Goal: Communication & Community: Ask a question

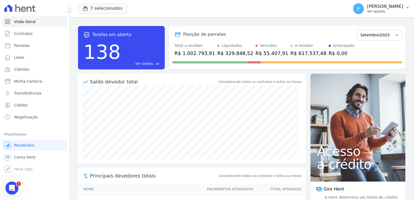
click at [367, 9] on p "Ver opções" at bounding box center [385, 11] width 36 height 4
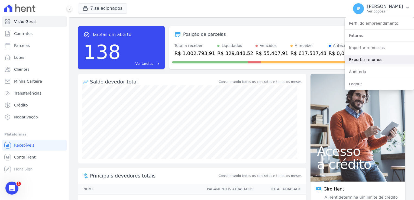
click at [374, 60] on link "Exportar retornos" at bounding box center [379, 60] width 69 height 10
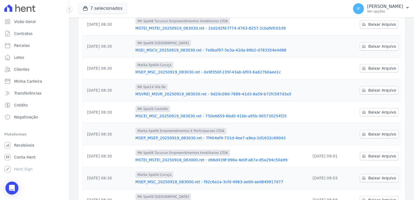
scroll to position [54, 0]
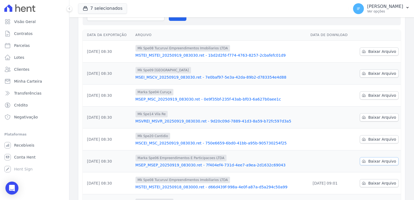
click at [374, 162] on span "Baixar Arquivo" at bounding box center [382, 161] width 28 height 5
click at [379, 138] on span "Baixar Arquivo" at bounding box center [382, 139] width 28 height 5
click at [369, 117] on span "Baixar Arquivo" at bounding box center [382, 117] width 28 height 5
click at [371, 94] on span "Baixar Arquivo" at bounding box center [382, 95] width 28 height 5
click at [372, 73] on span "Baixar Arquivo" at bounding box center [382, 73] width 28 height 5
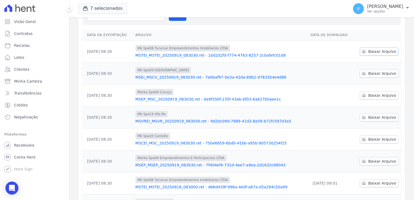
click at [373, 52] on span "Baixar Arquivo" at bounding box center [382, 51] width 28 height 5
click at [262, 37] on th "Arquivo" at bounding box center [220, 35] width 175 height 11
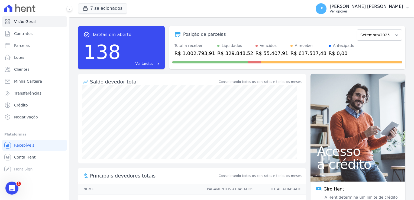
click at [363, 10] on p "Ver opções" at bounding box center [366, 11] width 73 height 4
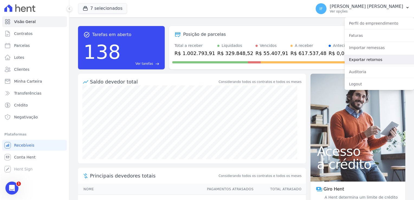
click at [369, 59] on link "Exportar retornos" at bounding box center [379, 60] width 69 height 10
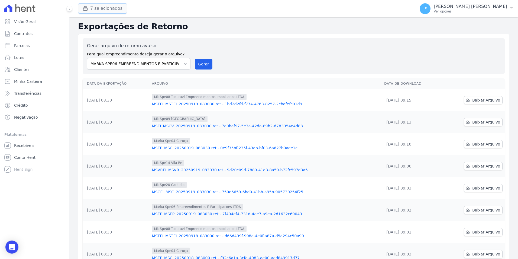
click at [113, 8] on button "7 selecionados" at bounding box center [102, 8] width 49 height 10
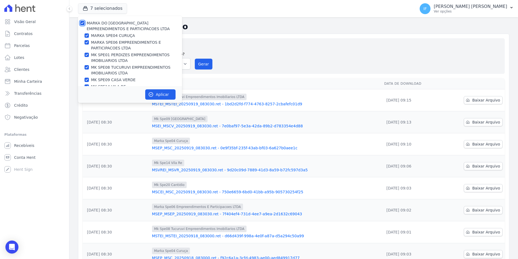
click at [83, 24] on input "MARKA DO [GEOGRAPHIC_DATA] EMPREENDIMENTOS E PARTICIPACOES LTDA" at bounding box center [82, 23] width 4 height 4
checkbox input "false"
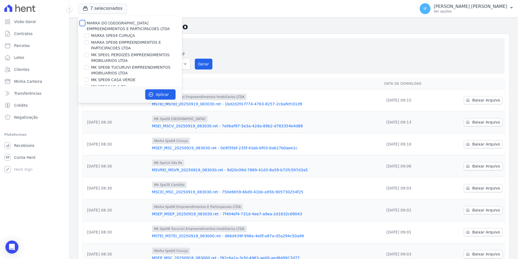
checkbox input "false"
click at [87, 53] on input "MK SPE01 PERDIZES EMPREENDIMENTOS IMOBILIARIOS LTDA" at bounding box center [87, 55] width 4 height 4
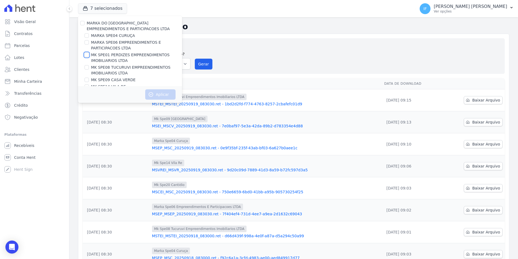
checkbox input "true"
click at [160, 92] on button "Aplicar" at bounding box center [160, 94] width 30 height 10
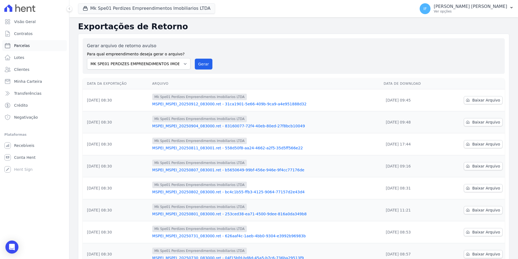
click at [31, 46] on link "Parcelas" at bounding box center [34, 45] width 65 height 11
select select
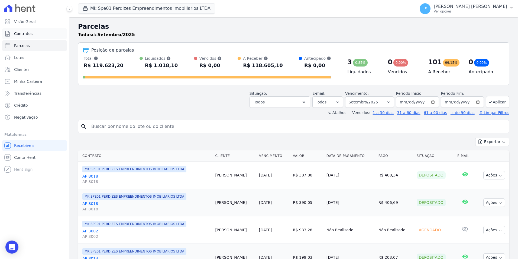
click at [32, 34] on link "Contratos" at bounding box center [34, 33] width 65 height 11
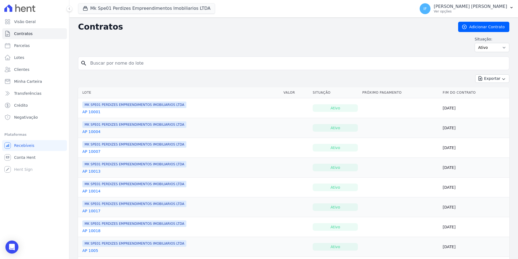
click at [89, 111] on link "AP 10001" at bounding box center [91, 111] width 18 height 5
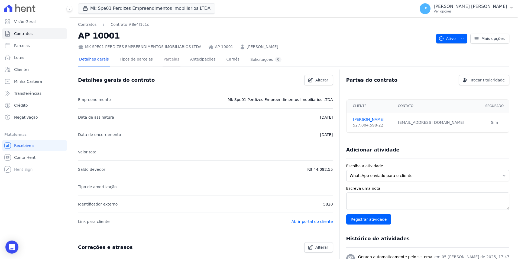
click at [165, 60] on link "Parcelas" at bounding box center [172, 60] width 18 height 14
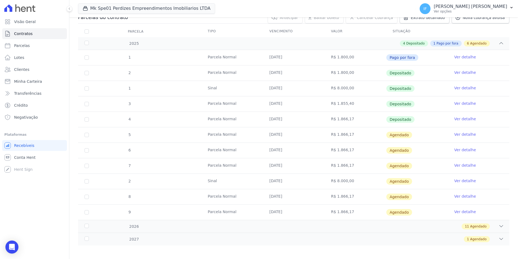
scroll to position [67, 0]
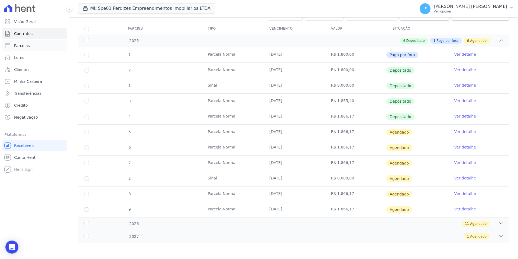
click at [21, 47] on span "Parcelas" at bounding box center [22, 45] width 16 height 5
select select
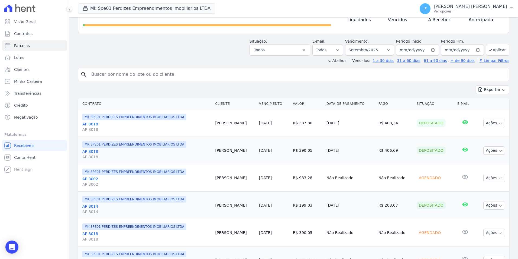
scroll to position [27, 0]
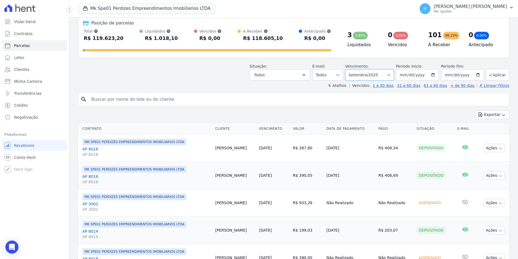
click at [379, 76] on select "Filtrar por período ──────── Todos os meses Janeiro/2025 Fevereiro/2025 Março/2…" at bounding box center [369, 74] width 49 height 11
select select "08/2025"
click at [349, 69] on select "Filtrar por período ──────── Todos os meses Janeiro/2025 Fevereiro/2025 Março/2…" at bounding box center [369, 74] width 49 height 11
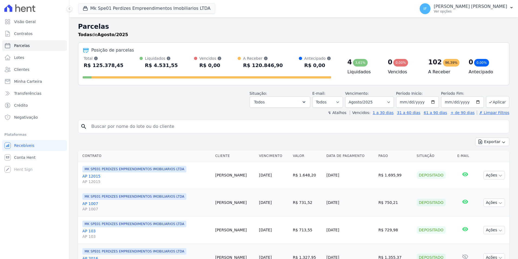
select select
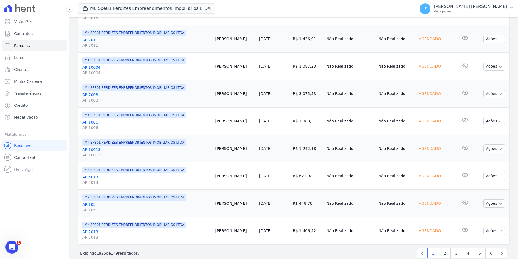
scroll to position [611, 0]
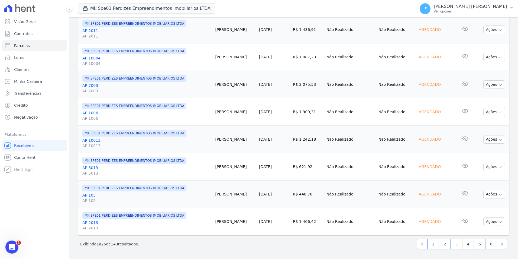
click at [442, 243] on link "2" at bounding box center [445, 244] width 12 height 10
select select
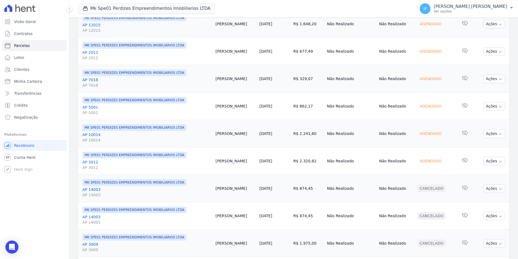
scroll to position [407, 0]
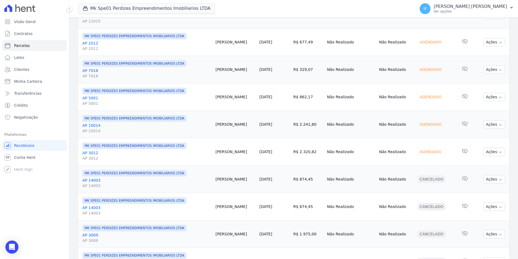
drag, startPoint x: 298, startPoint y: 154, endPoint x: 441, endPoint y: 151, distance: 142.6
click at [441, 151] on tr "MK SPE01 PERDIZES EMPREENDIMENTOS IMOBILIARIOS LTDA AP 3012 AP 3012 [PERSON_NAM…" at bounding box center [294, 151] width 432 height 27
click at [499, 153] on icon "button" at bounding box center [501, 152] width 4 height 4
click at [437, 144] on td "Agendado" at bounding box center [436, 151] width 40 height 27
click at [462, 151] on icon at bounding box center [465, 151] width 6 height 5
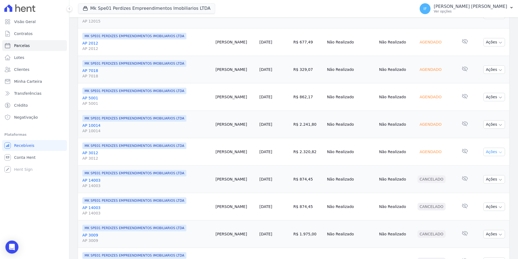
click at [485, 153] on button "Ações" at bounding box center [495, 152] width 22 height 8
click at [392, 158] on td "Não Realizado" at bounding box center [396, 151] width 38 height 27
click at [268, 151] on link "15/08/2025" at bounding box center [265, 151] width 13 height 4
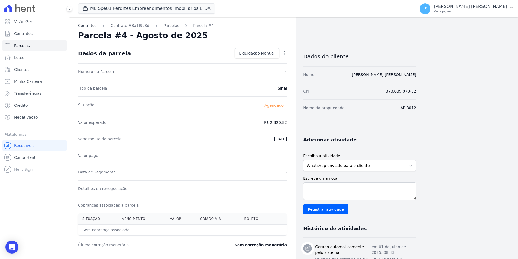
click at [88, 27] on link "Contratos" at bounding box center [87, 26] width 18 height 6
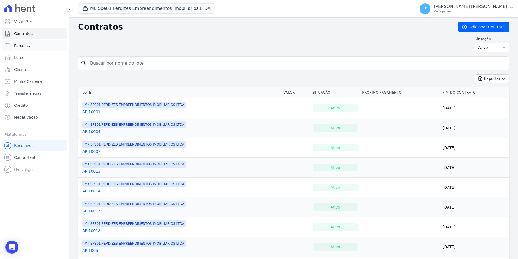
click at [26, 45] on span "Parcelas" at bounding box center [22, 45] width 16 height 5
select select
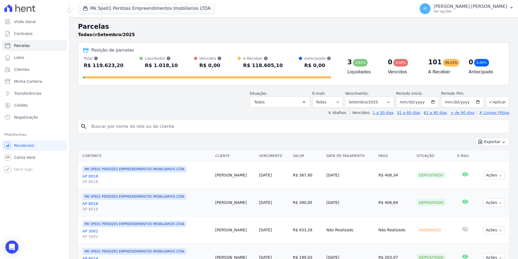
click at [89, 230] on link "AP 3002 AP 3002" at bounding box center [146, 233] width 129 height 11
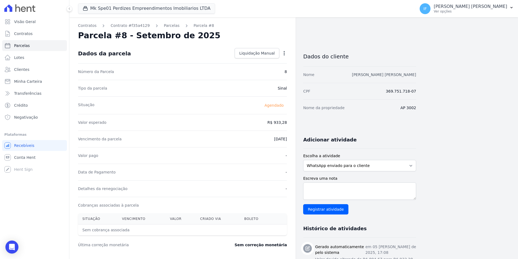
click at [354, 72] on link "BEATRIZ DIAS MACHADO MANZANO" at bounding box center [384, 74] width 64 height 4
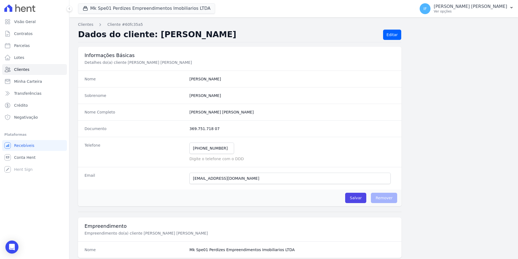
click at [355, 75] on div "Nome Beatriz" at bounding box center [240, 78] width 324 height 17
drag, startPoint x: 147, startPoint y: 33, endPoint x: 223, endPoint y: 32, distance: 76.7
click at [223, 32] on h2 "Dados do cliente: BEATRIZ MANZANO" at bounding box center [228, 35] width 301 height 10
drag, startPoint x: 223, startPoint y: 32, endPoint x: 209, endPoint y: 35, distance: 14.8
copy h2 "BEATRIZ MANZANO"
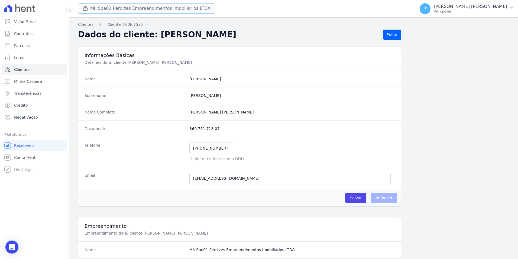
click at [107, 7] on button "Mk Spe01 Perdizes Empreendimentos Imobiliarios LTDA" at bounding box center [146, 8] width 137 height 10
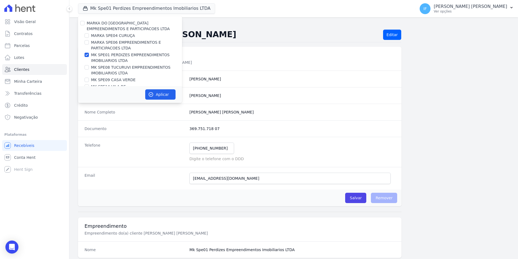
click at [32, 8] on icon at bounding box center [19, 8] width 31 height 8
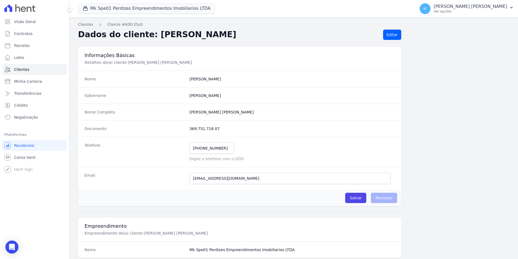
click at [27, 10] on icon at bounding box center [29, 9] width 5 height 5
click at [271, 34] on h2 "Dados do cliente: BEATRIZ MANZANO" at bounding box center [228, 35] width 301 height 10
click at [101, 12] on button "Mk Spe01 Perdizes Empreendimentos Imobiliarios LTDA" at bounding box center [146, 8] width 137 height 10
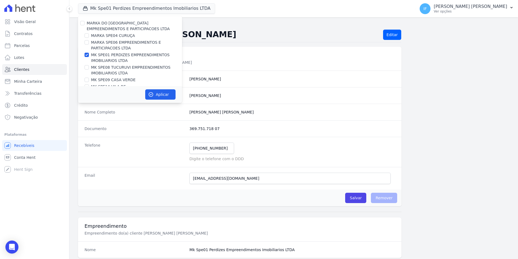
click at [87, 58] on div "MK SPE01 PERDIZES EMPREENDIMENTOS IMOBILIARIOS LTDA" at bounding box center [130, 57] width 104 height 11
click at [87, 43] on input "MARKA SPE06 EMPREENDIMENTOS E PARTICIPACOES LTDA" at bounding box center [87, 42] width 4 height 4
checkbox input "true"
click at [87, 52] on div at bounding box center [87, 54] width 4 height 5
click at [88, 54] on input "MK SPE01 PERDIZES EMPREENDIMENTOS IMOBILIARIOS LTDA" at bounding box center [87, 55] width 4 height 4
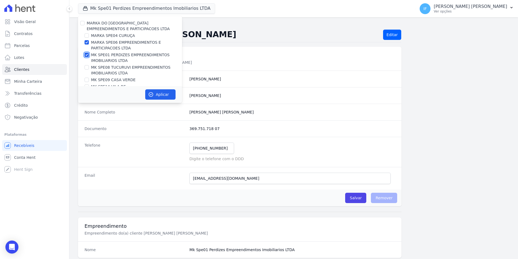
checkbox input "false"
click at [160, 94] on button "Aplicar" at bounding box center [160, 94] width 30 height 10
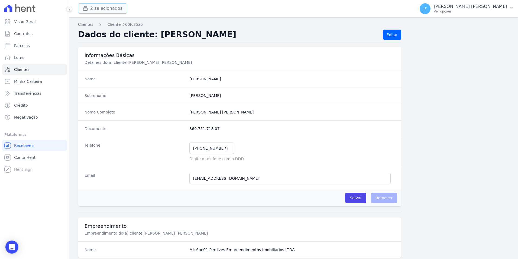
click at [100, 8] on button "2 selecionados" at bounding box center [102, 8] width 49 height 10
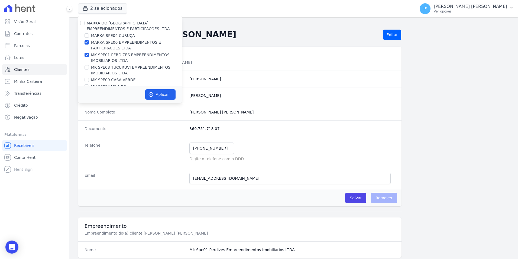
click at [86, 22] on div "MARKA DO [GEOGRAPHIC_DATA] EMPREENDIMENTOS E PARTICIPACOES LTDA" at bounding box center [130, 25] width 104 height 11
drag, startPoint x: 86, startPoint y: 22, endPoint x: 87, endPoint y: 55, distance: 32.8
click at [87, 55] on input "MK SPE01 PERDIZES EMPREENDIMENTOS IMOBILIARIOS LTDA" at bounding box center [87, 55] width 4 height 4
checkbox input "false"
click at [161, 95] on button "Aplicar" at bounding box center [160, 94] width 30 height 10
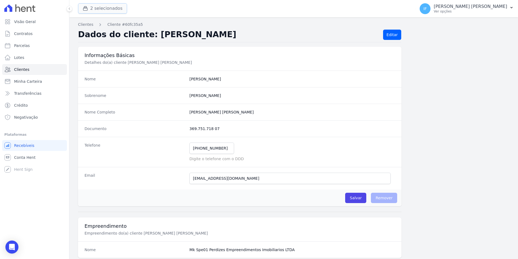
click at [98, 10] on button "2 selecionados" at bounding box center [102, 8] width 49 height 10
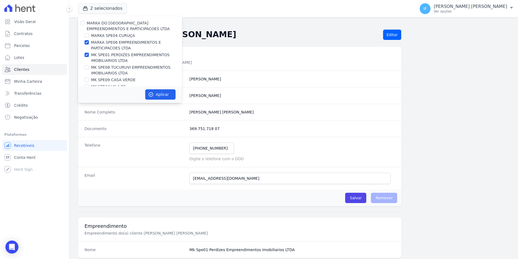
click at [93, 53] on label "MK SPE01 PERDIZES EMPREENDIMENTOS IMOBILIARIOS LTDA" at bounding box center [136, 57] width 91 height 11
click at [89, 53] on input "MK SPE01 PERDIZES EMPREENDIMENTOS IMOBILIARIOS LTDA" at bounding box center [87, 55] width 4 height 4
checkbox input "false"
click at [159, 95] on button "Aplicar" at bounding box center [160, 94] width 30 height 10
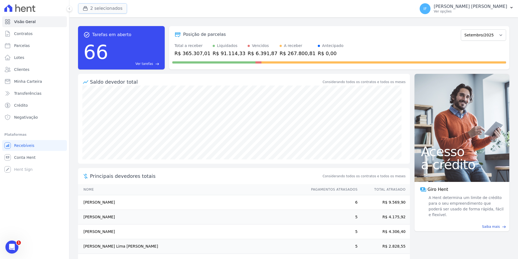
click at [99, 9] on button "2 selecionados" at bounding box center [102, 8] width 49 height 10
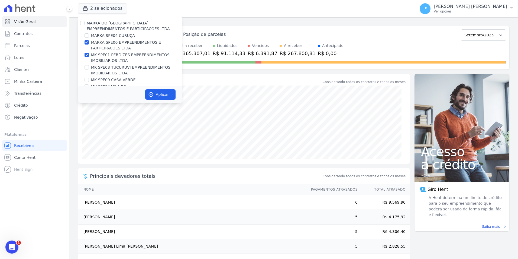
click at [101, 54] on label "MK SPE01 PERDIZES EMPREENDIMENTOS IMOBILIARIOS LTDA" at bounding box center [136, 57] width 91 height 11
click at [89, 54] on input "MK SPE01 PERDIZES EMPREENDIMENTOS IMOBILIARIOS LTDA" at bounding box center [87, 55] width 4 height 4
checkbox input "false"
click at [158, 93] on button "Aplicar" at bounding box center [160, 94] width 30 height 10
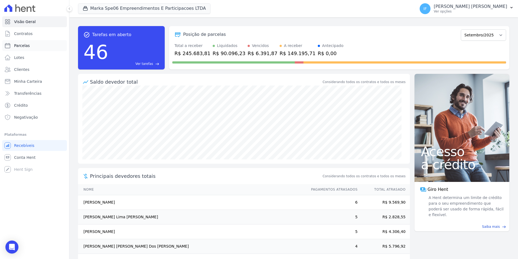
click at [26, 47] on span "Parcelas" at bounding box center [22, 45] width 16 height 5
select select
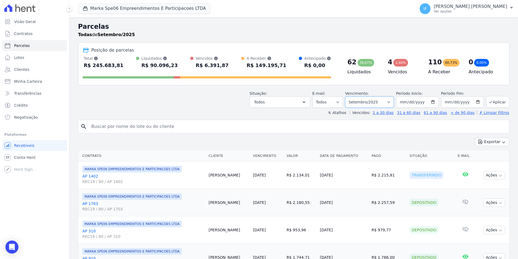
click at [384, 102] on select "Filtrar por período ──────── Todos os meses Fevereiro/2024 Março/2024 Abril/202…" at bounding box center [369, 101] width 49 height 11
select select "08/2024"
click at [349, 96] on select "Filtrar por período ──────── Todos os meses Fevereiro/2024 Março/2024 Abril/202…" at bounding box center [369, 101] width 49 height 11
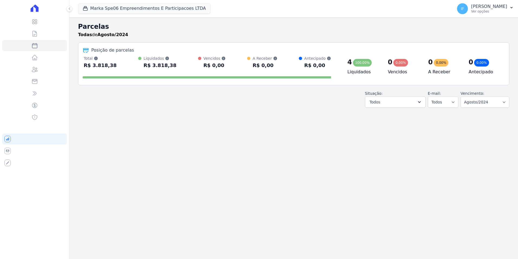
select select
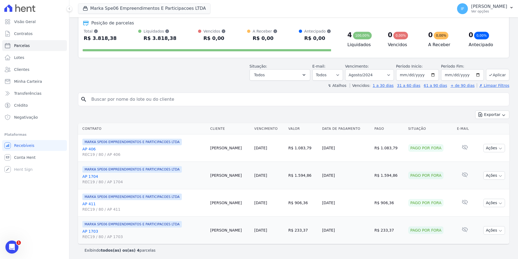
scroll to position [29, 0]
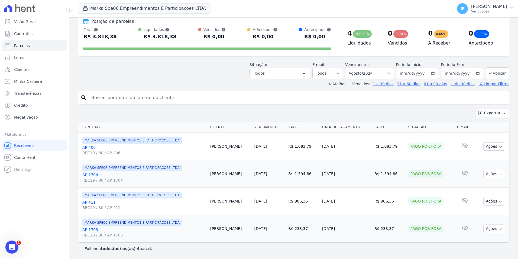
click at [488, 142] on td "Ações Ver boleto Não é possível visualizar o boleto de um pagamento pago por fo…" at bounding box center [492, 146] width 34 height 27
click at [462, 145] on icon at bounding box center [465, 145] width 7 height 7
click at [389, 72] on select "Filtrar por período ──────── Todos os meses Fevereiro/2024 Março/2024 Abril/202…" at bounding box center [369, 73] width 49 height 11
select select "09/2024"
click at [349, 68] on select "Filtrar por período ──────── Todos os meses Fevereiro/2024 Março/2024 Abril/202…" at bounding box center [369, 73] width 49 height 11
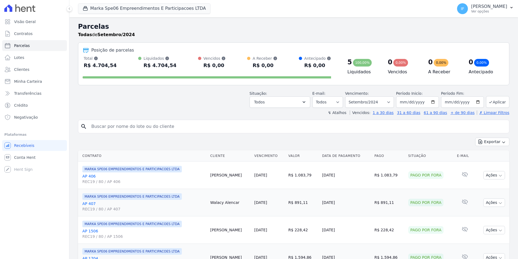
select select
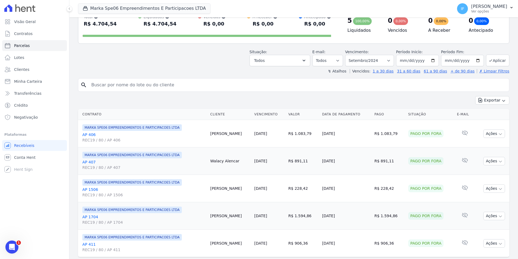
scroll to position [56, 0]
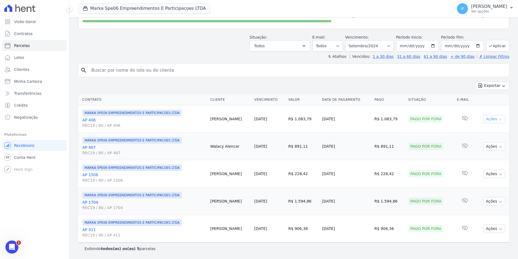
click at [492, 121] on button "Ações" at bounding box center [495, 119] width 22 height 8
click at [399, 127] on td "R$ 1.083,79" at bounding box center [390, 118] width 34 height 27
click at [383, 119] on td "R$ 1.083,79" at bounding box center [390, 118] width 34 height 27
click at [462, 116] on icon at bounding box center [465, 118] width 7 height 7
click at [222, 120] on td "[PERSON_NAME]" at bounding box center [230, 118] width 44 height 27
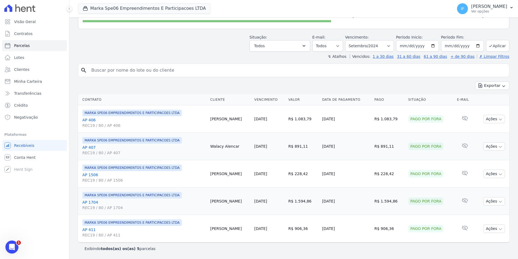
click at [222, 120] on td "[PERSON_NAME]" at bounding box center [230, 118] width 44 height 27
click at [293, 120] on td "R$ 1.083,79" at bounding box center [303, 118] width 34 height 27
click at [11, 246] on icon "Abertura do Messenger da Intercom" at bounding box center [11, 246] width 4 height 4
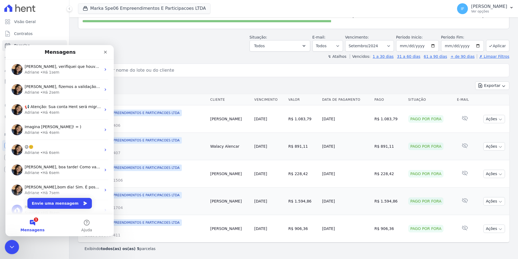
scroll to position [0, 0]
click at [33, 219] on button "1 Mensagens" at bounding box center [32, 225] width 54 height 22
click at [33, 224] on button "1 Mensagens" at bounding box center [32, 225] width 54 height 22
click at [60, 205] on button "Envie uma mensagem" at bounding box center [60, 203] width 64 height 11
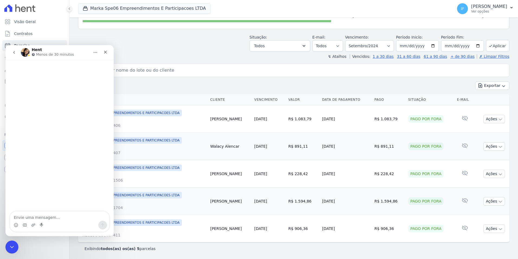
click at [56, 214] on textarea "Envie uma mensagem..." at bounding box center [59, 215] width 99 height 9
type textarea "Olá , tudo bem? O que significa situação pago por fora na parcela"
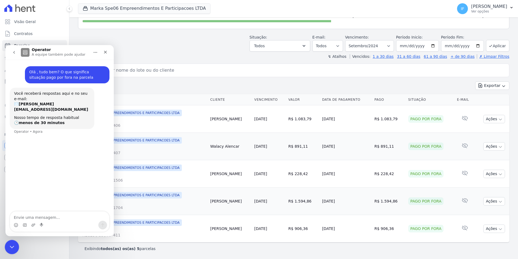
click at [14, 246] on icon "Encerramento do Messenger da Intercom" at bounding box center [11, 246] width 7 height 7
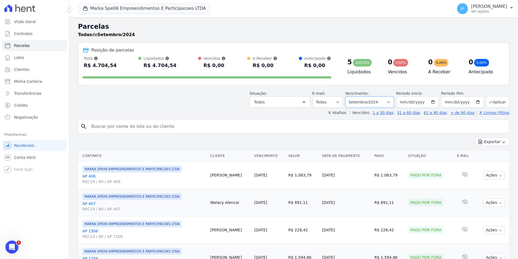
click at [391, 103] on select "Filtrar por período ──────── Todos os meses Fevereiro/2024 Março/2024 Abril/202…" at bounding box center [369, 101] width 49 height 11
select select "08/2024"
click at [349, 96] on select "Filtrar por período ──────── Todos os meses Fevereiro/2024 Março/2024 Abril/202…" at bounding box center [369, 101] width 49 height 11
select select
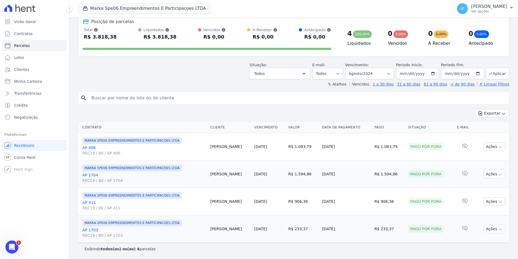
scroll to position [29, 0]
click at [10, 247] on icon "Abertura do Messenger da Intercom" at bounding box center [11, 246] width 9 height 9
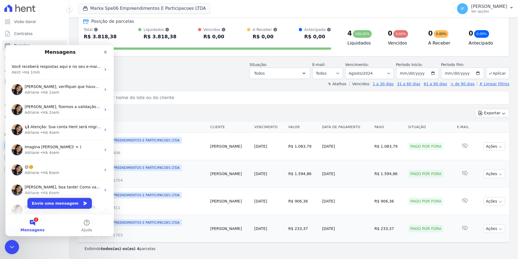
scroll to position [0, 0]
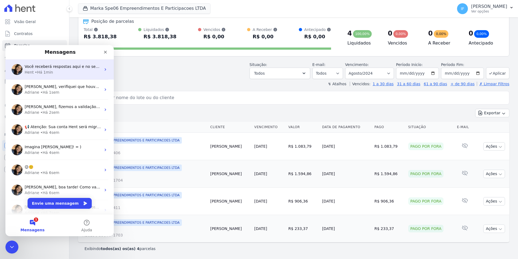
click at [57, 72] on div "Hent • Há 1min" at bounding box center [63, 72] width 76 height 6
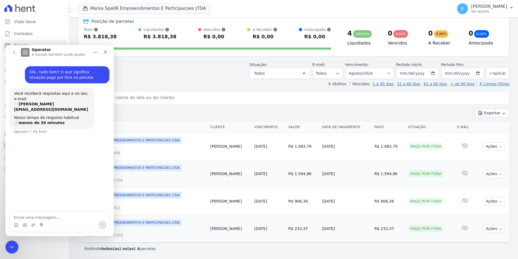
click at [48, 219] on textarea "Envie uma mensagem..." at bounding box center [59, 215] width 99 height 9
click at [36, 216] on textarea "Envie uma mensagem..." at bounding box center [59, 215] width 99 height 9
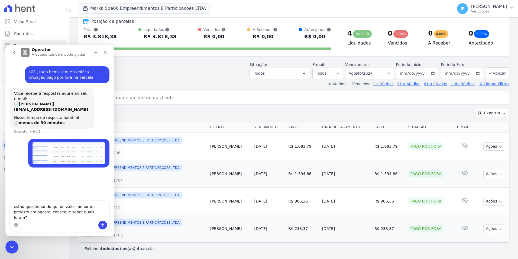
click at [53, 213] on textarea "estão questionando qu foi valor menor do previsto em agosto, consegue saber qua…" at bounding box center [59, 210] width 99 height 20
type textarea "estão questionando que foi valor menor do previsto em agosto, consegue saber qu…"
click at [103, 225] on icon "Enviar uma mensagem" at bounding box center [103, 225] width 4 height 4
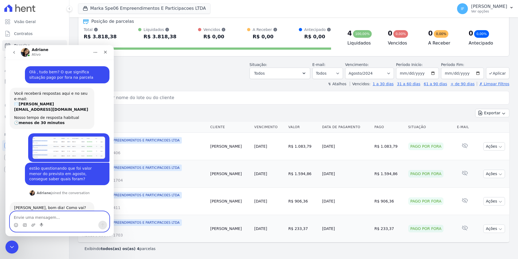
scroll to position [43, 0]
